Goal: Transaction & Acquisition: Purchase product/service

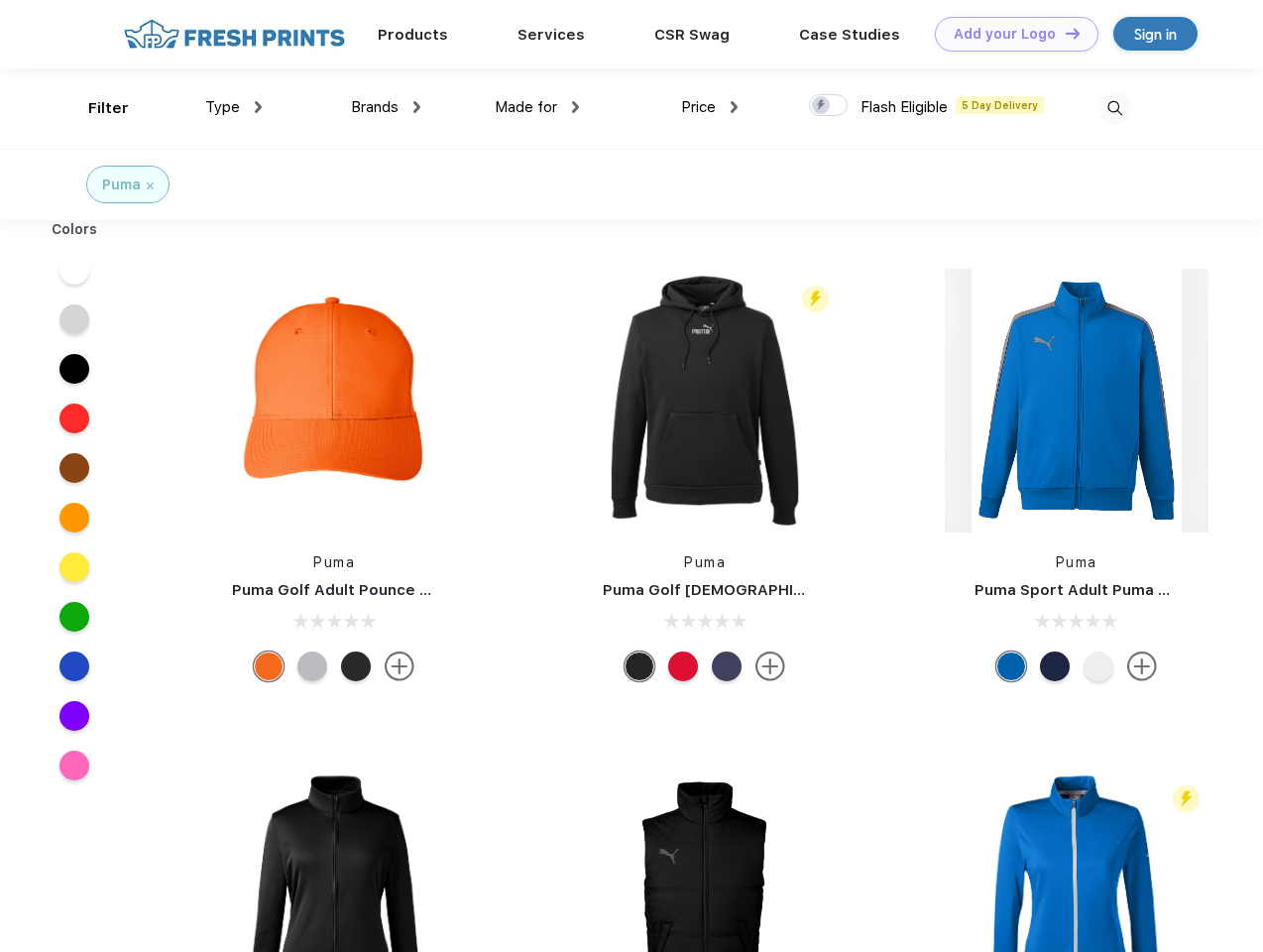
click at [1009, 34] on link "Add your Logo Design Tool" at bounding box center [1017, 34] width 163 height 35
click at [0, 0] on div "Design Tool" at bounding box center [0, 0] width 0 height 0
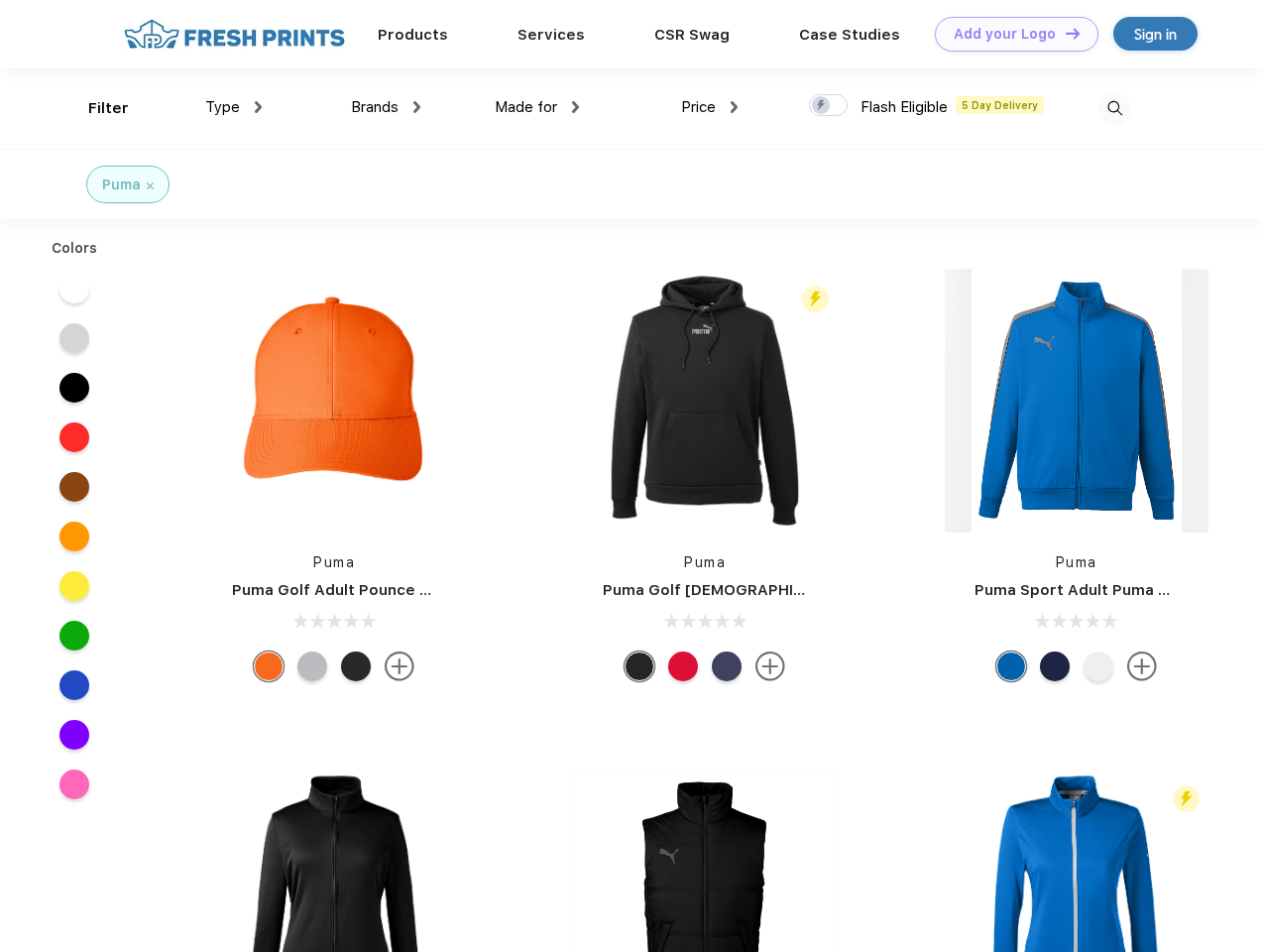
click at [1064, 33] on link "Add your Logo Design Tool" at bounding box center [1017, 34] width 163 height 35
click at [96, 108] on div "Filter" at bounding box center [108, 108] width 41 height 23
click at [234, 107] on span "Type" at bounding box center [222, 107] width 35 height 18
click at [386, 107] on span "Brands" at bounding box center [375, 107] width 48 height 18
click at [537, 107] on span "Made for" at bounding box center [526, 107] width 63 height 18
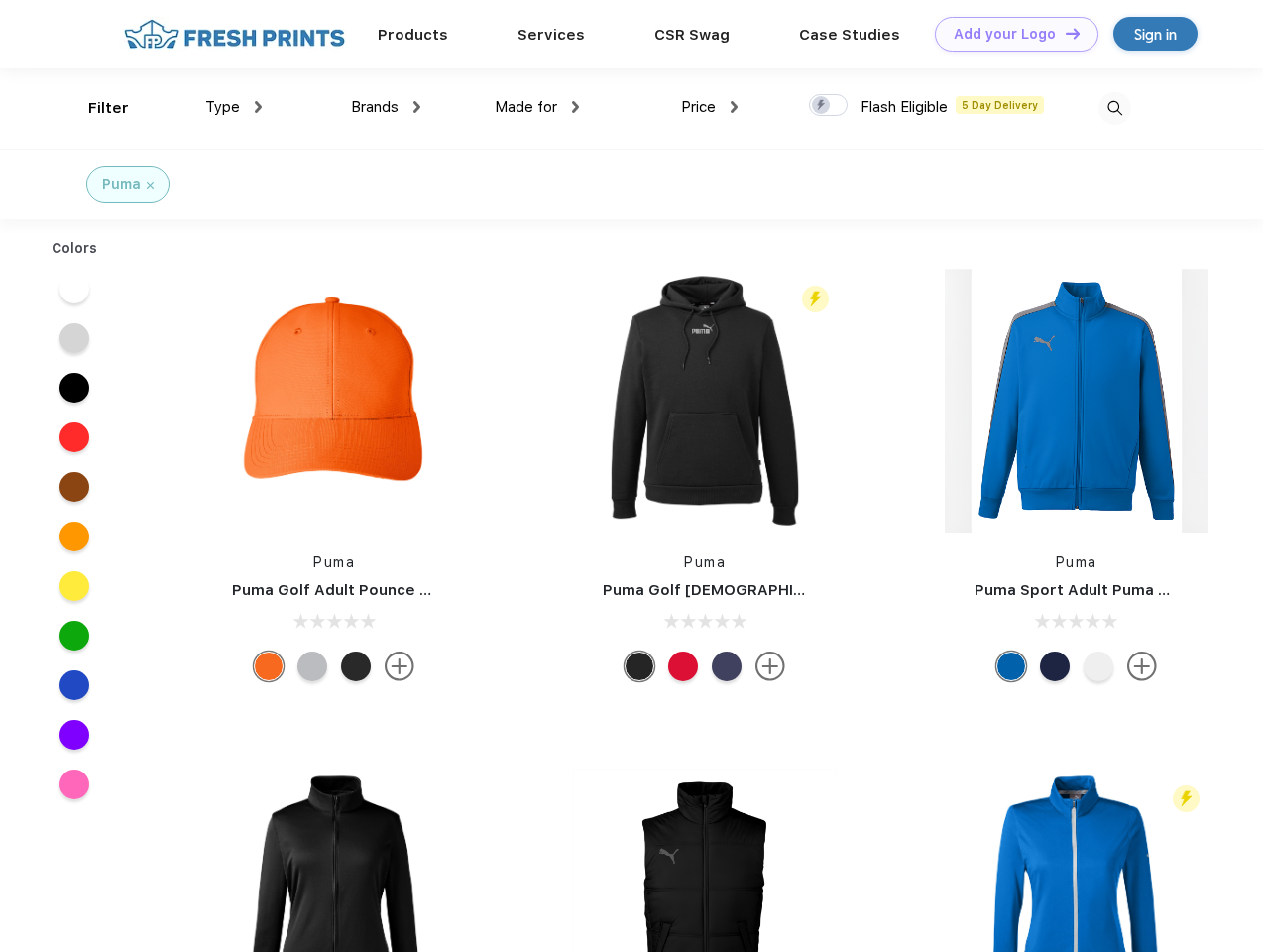
click at [710, 107] on span "Price" at bounding box center [699, 107] width 35 height 18
click at [829, 106] on div at bounding box center [828, 105] width 39 height 22
click at [822, 106] on input "checkbox" at bounding box center [815, 99] width 13 height 13
click at [1115, 108] on img at bounding box center [1115, 108] width 33 height 33
